Goal: Communication & Community: Share content

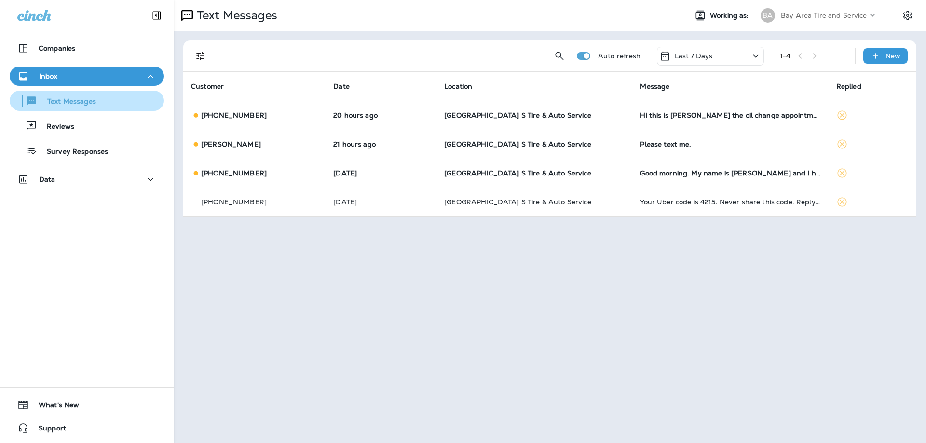
click at [102, 107] on div "Text Messages" at bounding box center [86, 101] width 147 height 14
click at [887, 59] on p "New" at bounding box center [892, 56] width 15 height 8
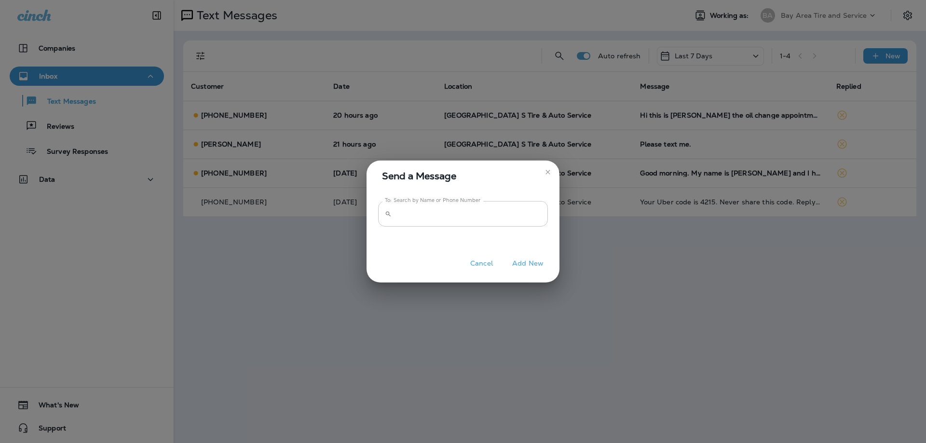
click at [483, 215] on input "To: Search by Name or Phone Number" at bounding box center [471, 214] width 152 height 26
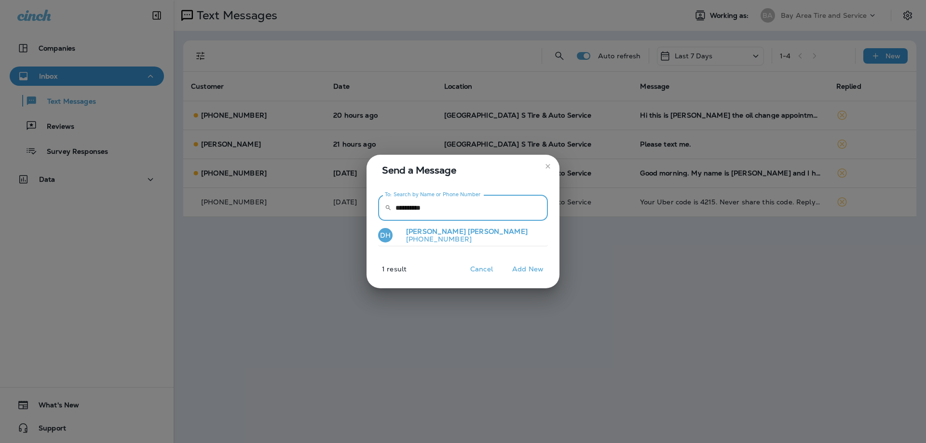
type input "**********"
click at [432, 239] on p "[PHONE_NUMBER]" at bounding box center [462, 239] width 129 height 8
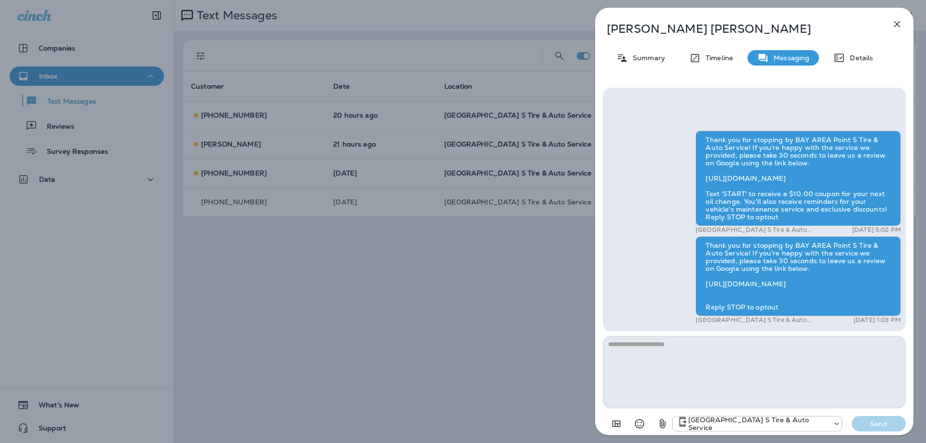
click at [646, 390] on textarea at bounding box center [754, 372] width 303 height 72
click at [709, 423] on p "[GEOGRAPHIC_DATA] S Tire & Auto Service" at bounding box center [758, 423] width 140 height 15
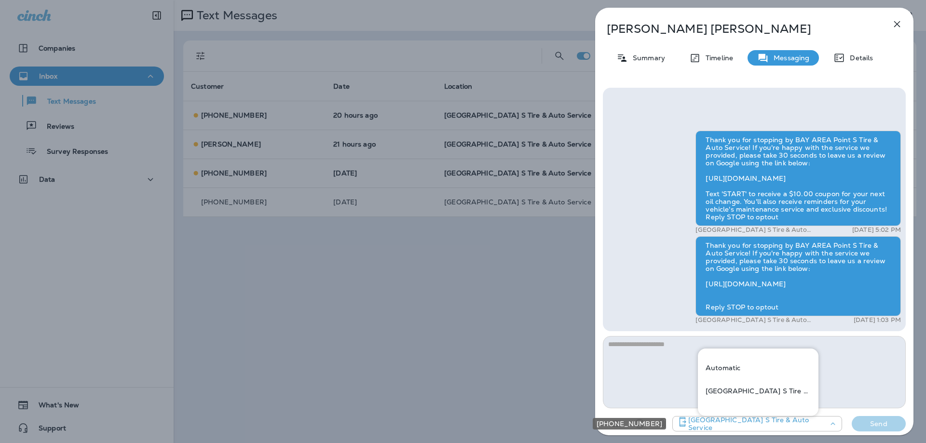
click at [709, 423] on p "[GEOGRAPHIC_DATA] S Tire & Auto Service" at bounding box center [758, 423] width 140 height 15
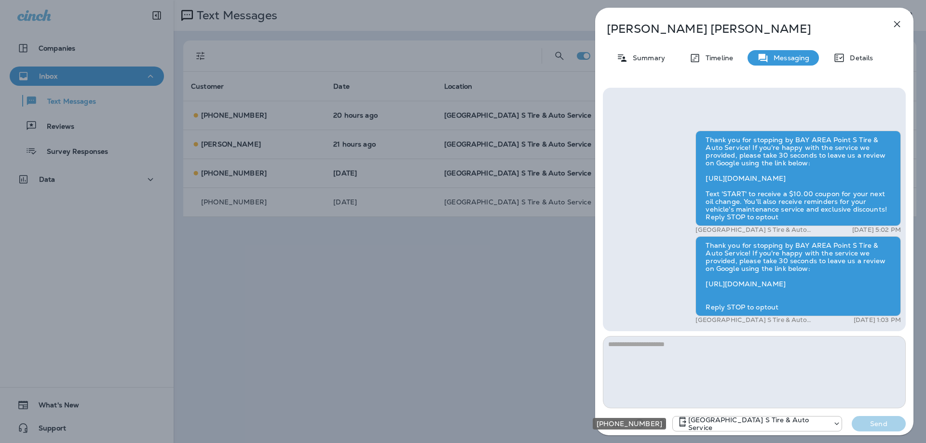
click at [709, 423] on p "[GEOGRAPHIC_DATA] S Tire & Auto Service" at bounding box center [758, 423] width 140 height 15
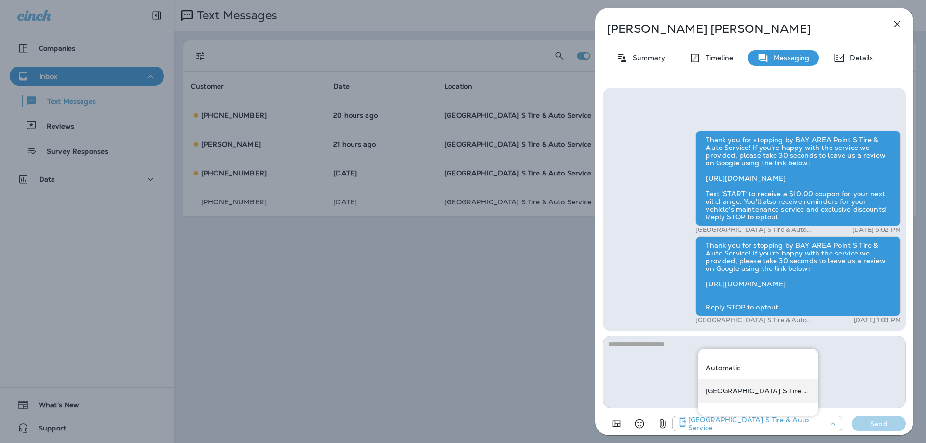
click at [725, 392] on p "[GEOGRAPHIC_DATA] S Tire & Auto Service" at bounding box center [757, 391] width 105 height 8
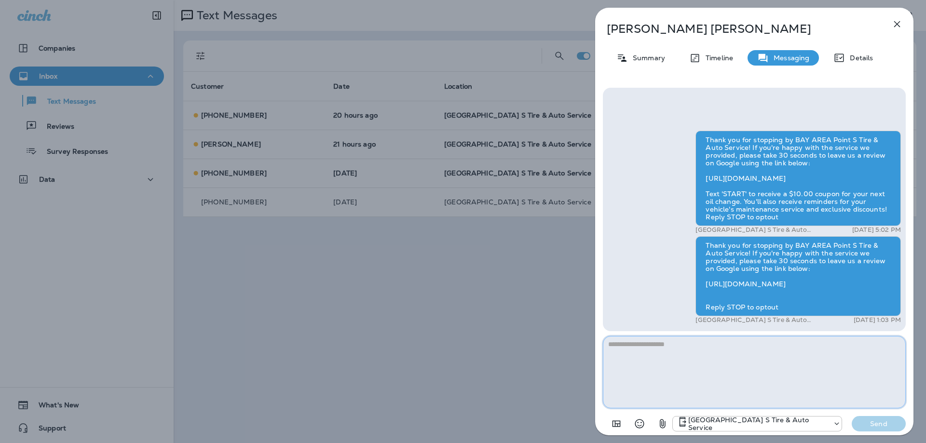
click at [697, 382] on textarea at bounding box center [754, 372] width 303 height 72
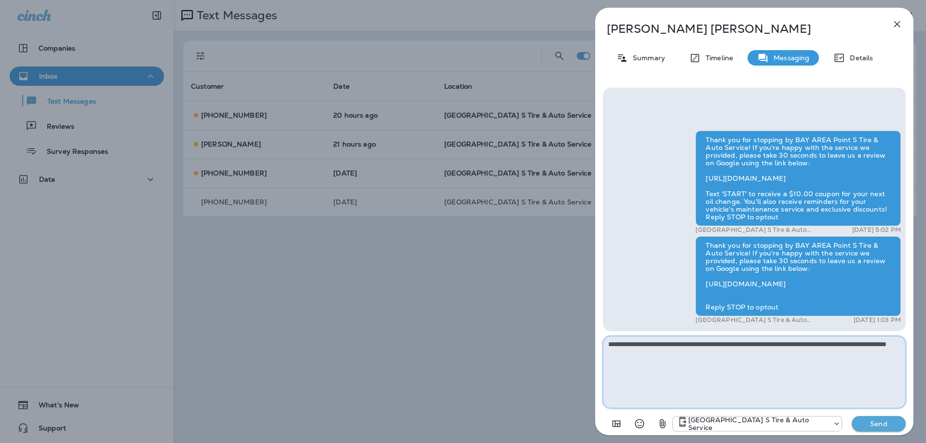
type textarea "**********"
click at [878, 417] on button "Send" at bounding box center [878, 423] width 54 height 15
